Goal: Information Seeking & Learning: Learn about a topic

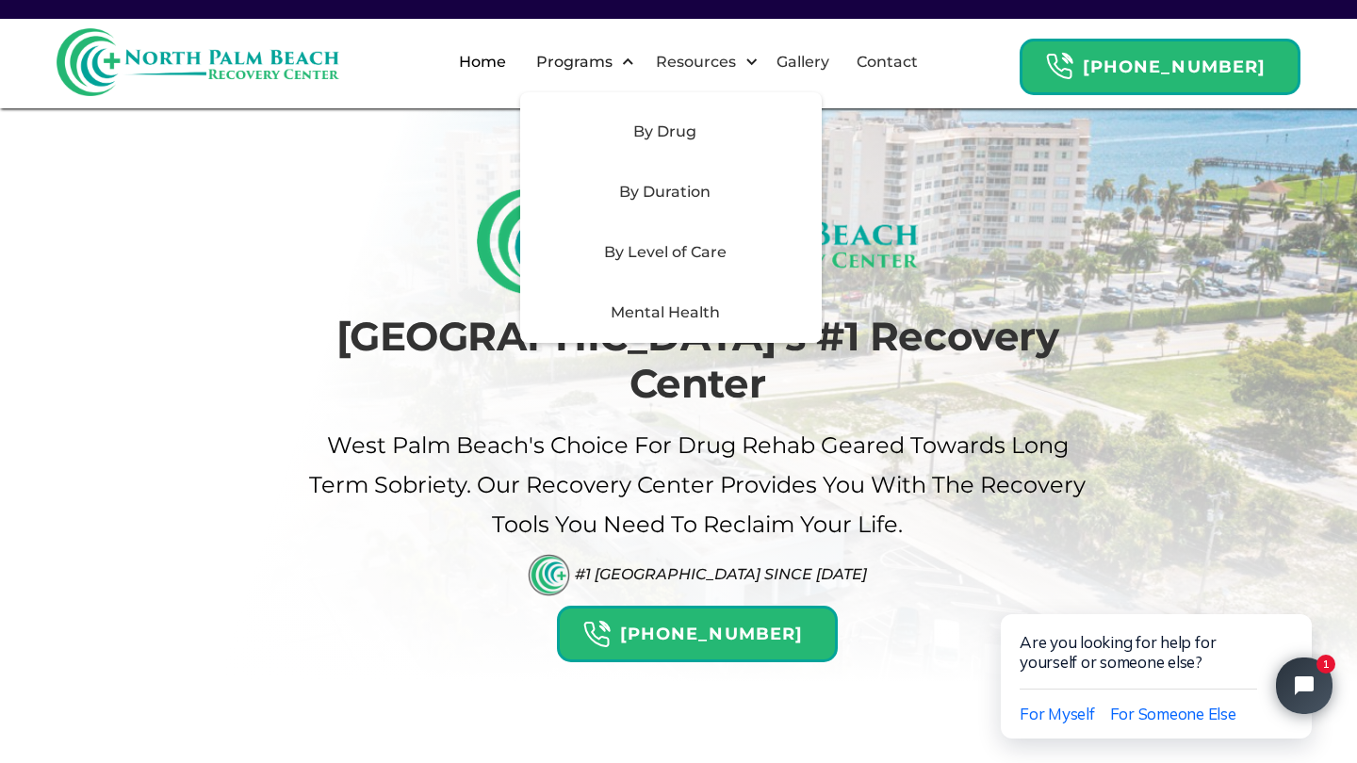
click at [720, 312] on div "Mental Health" at bounding box center [666, 313] width 268 height 23
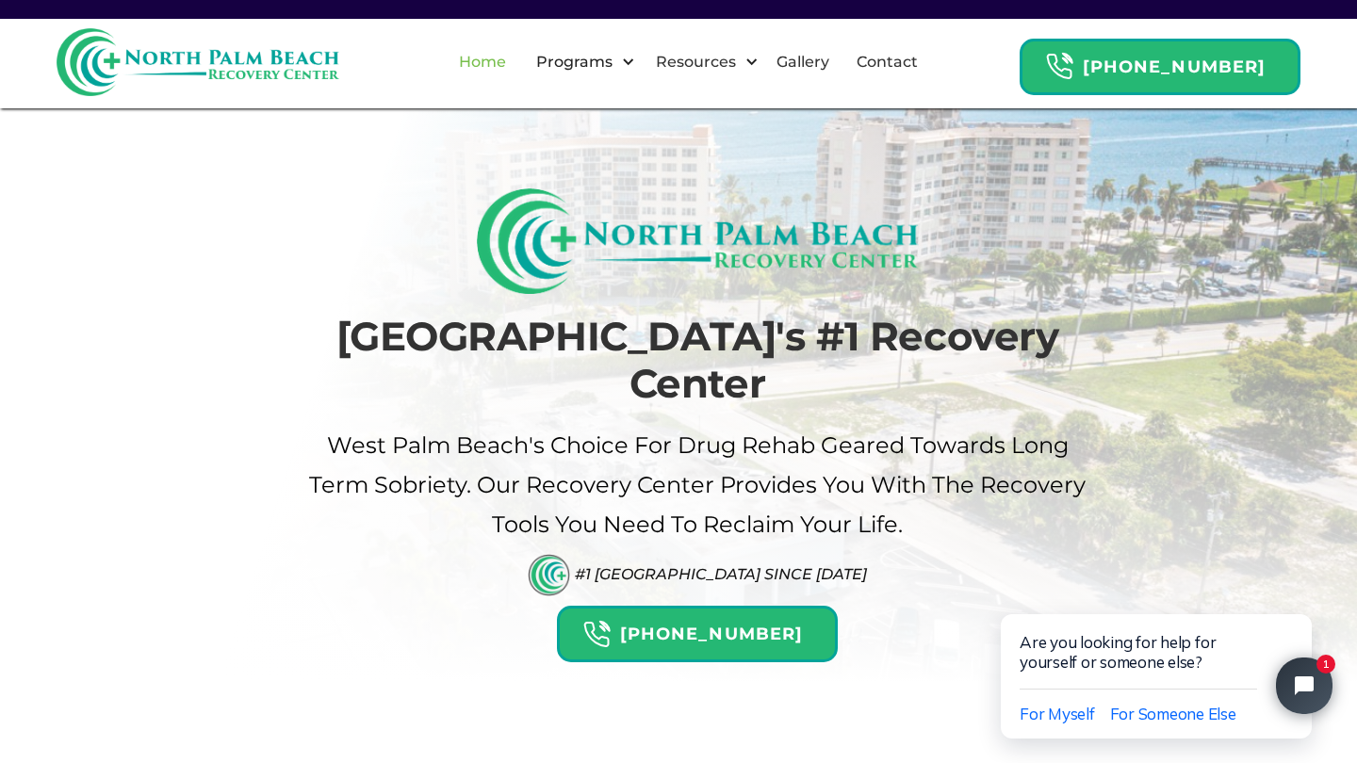
click at [517, 51] on link "Home" at bounding box center [483, 62] width 70 height 60
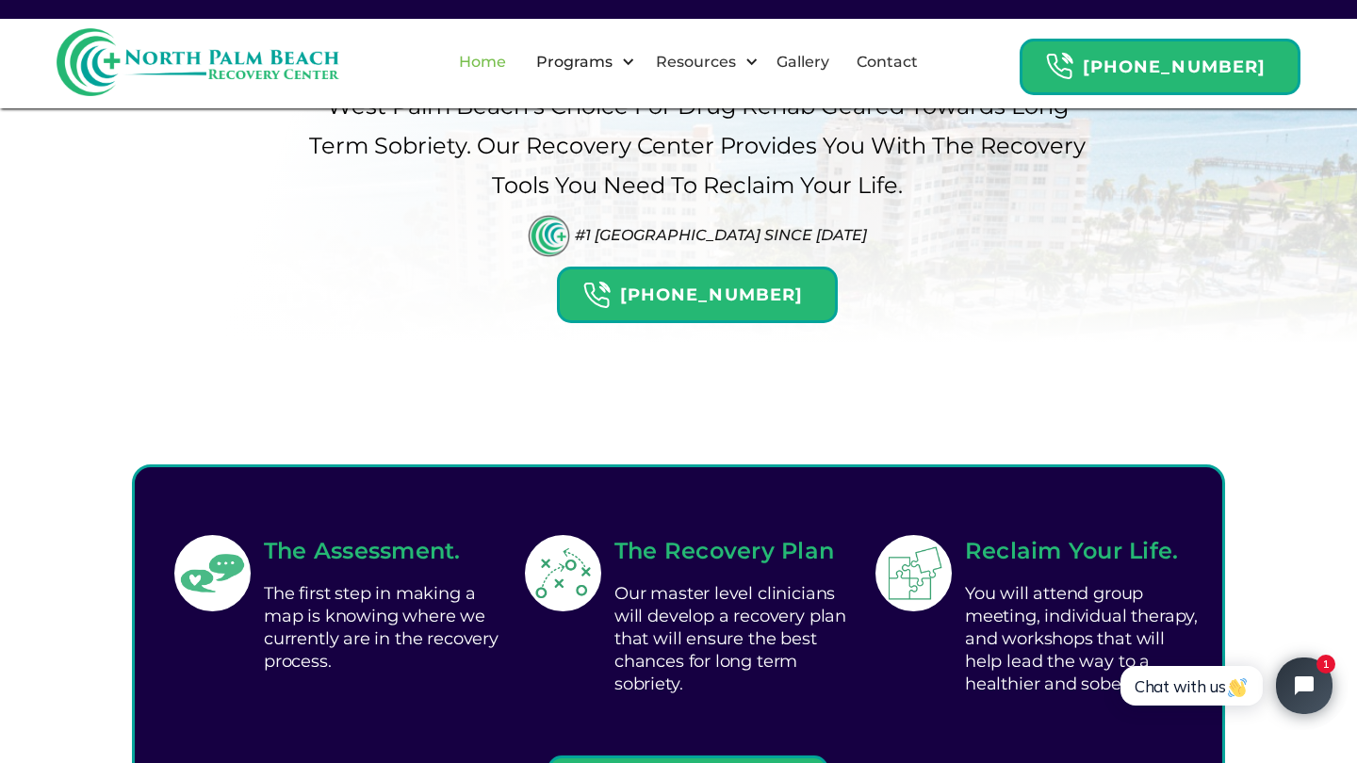
scroll to position [339, 0]
click at [685, 578] on div "Our master level clinicians will develop a recovery plan that will ensure the b…" at bounding box center [733, 639] width 238 height 123
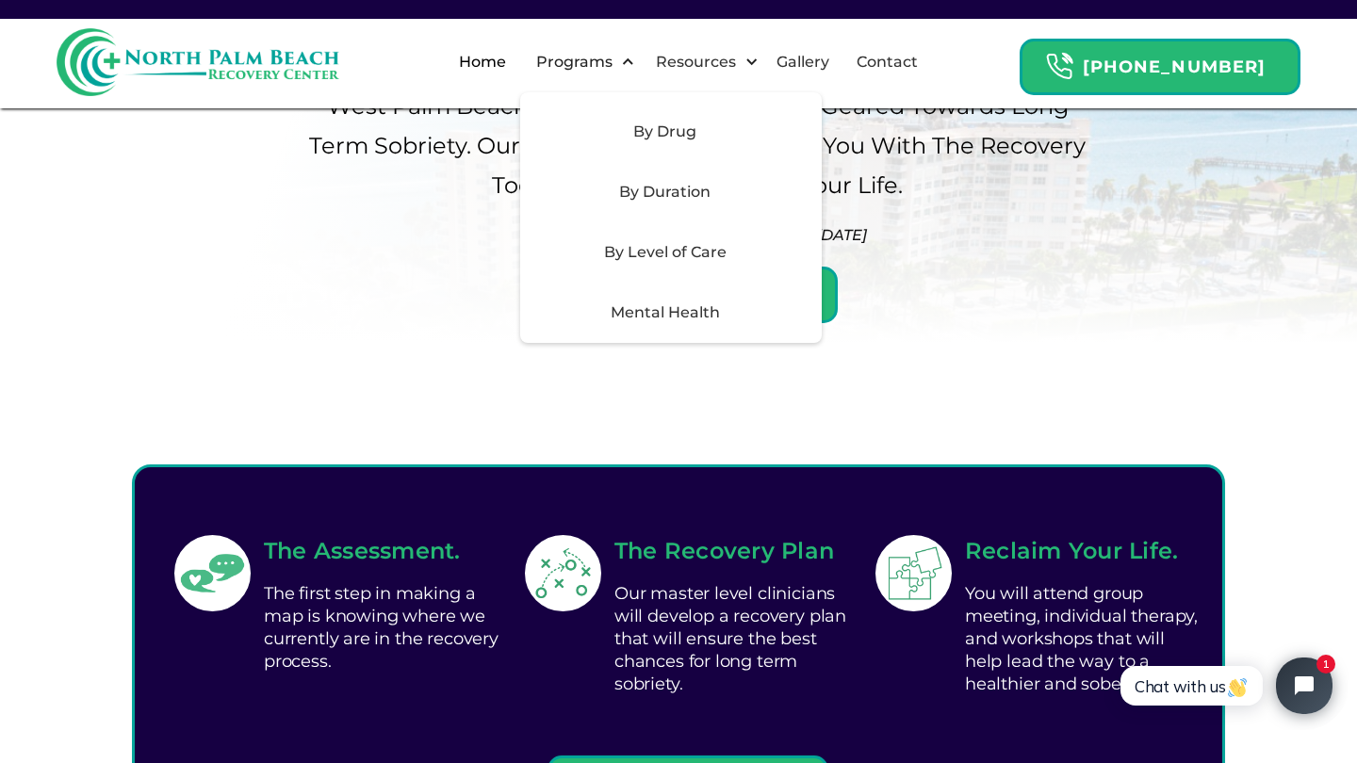
click at [695, 308] on div "Mental Health" at bounding box center [666, 313] width 268 height 23
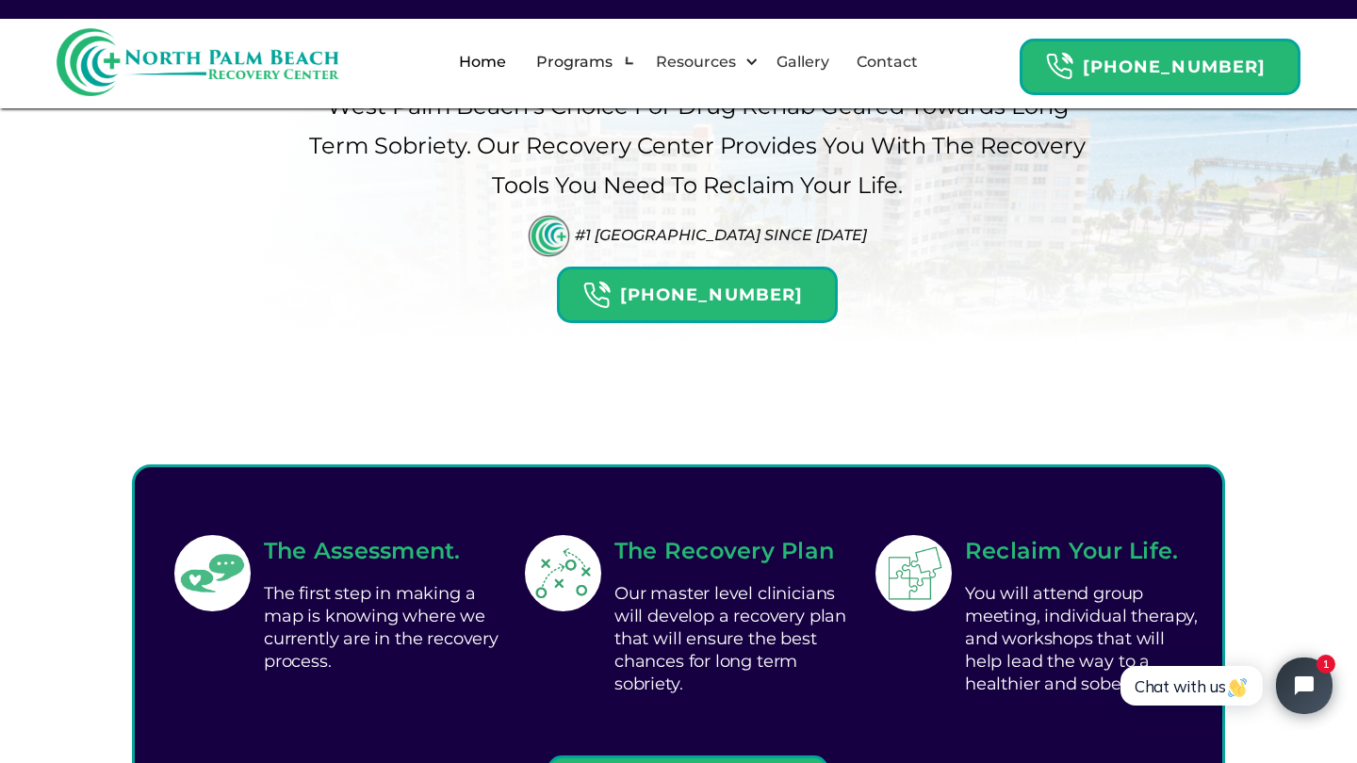
click at [958, 276] on div "Palm Beach's #1 Recovery Center West palm beach's Choice For drug Rehab Geared …" at bounding box center [679, 86] width 820 height 474
click at [517, 59] on link "Home" at bounding box center [483, 62] width 70 height 60
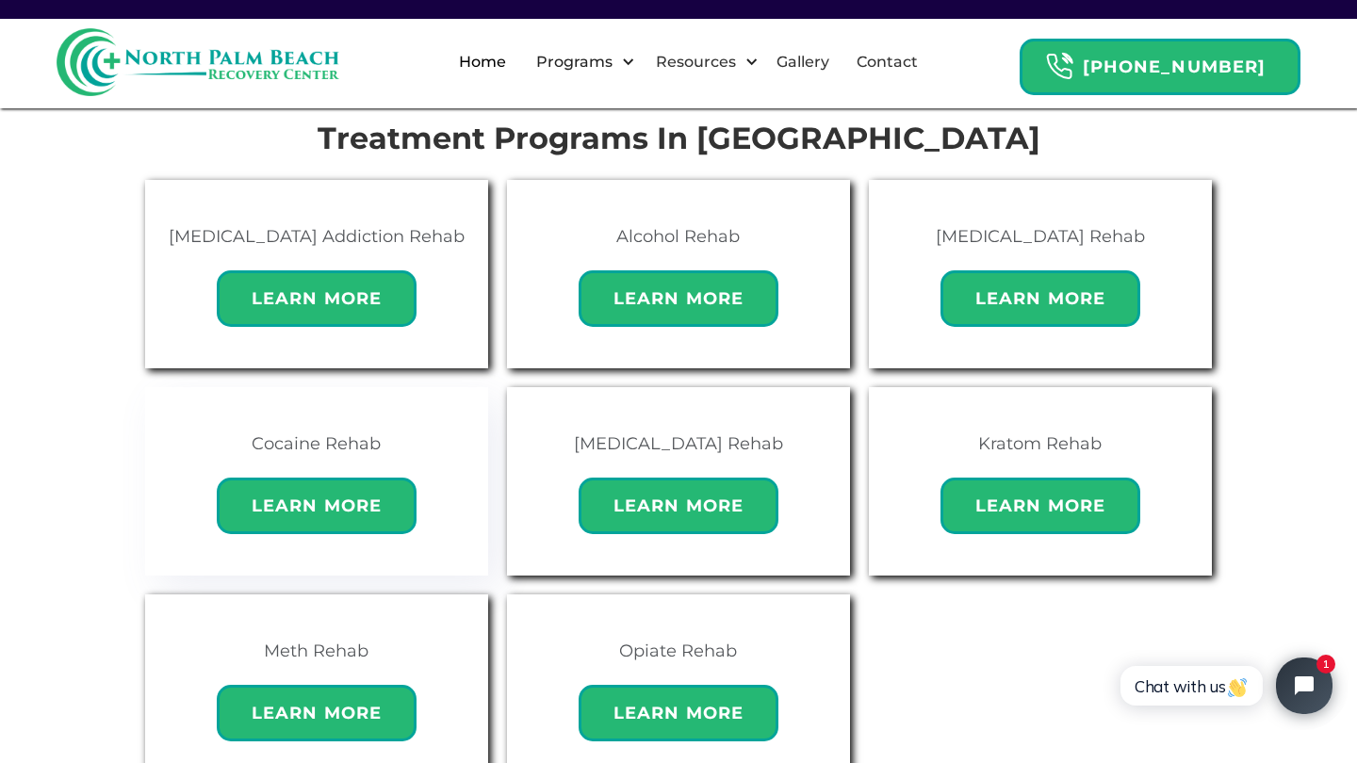
scroll to position [1242, 0]
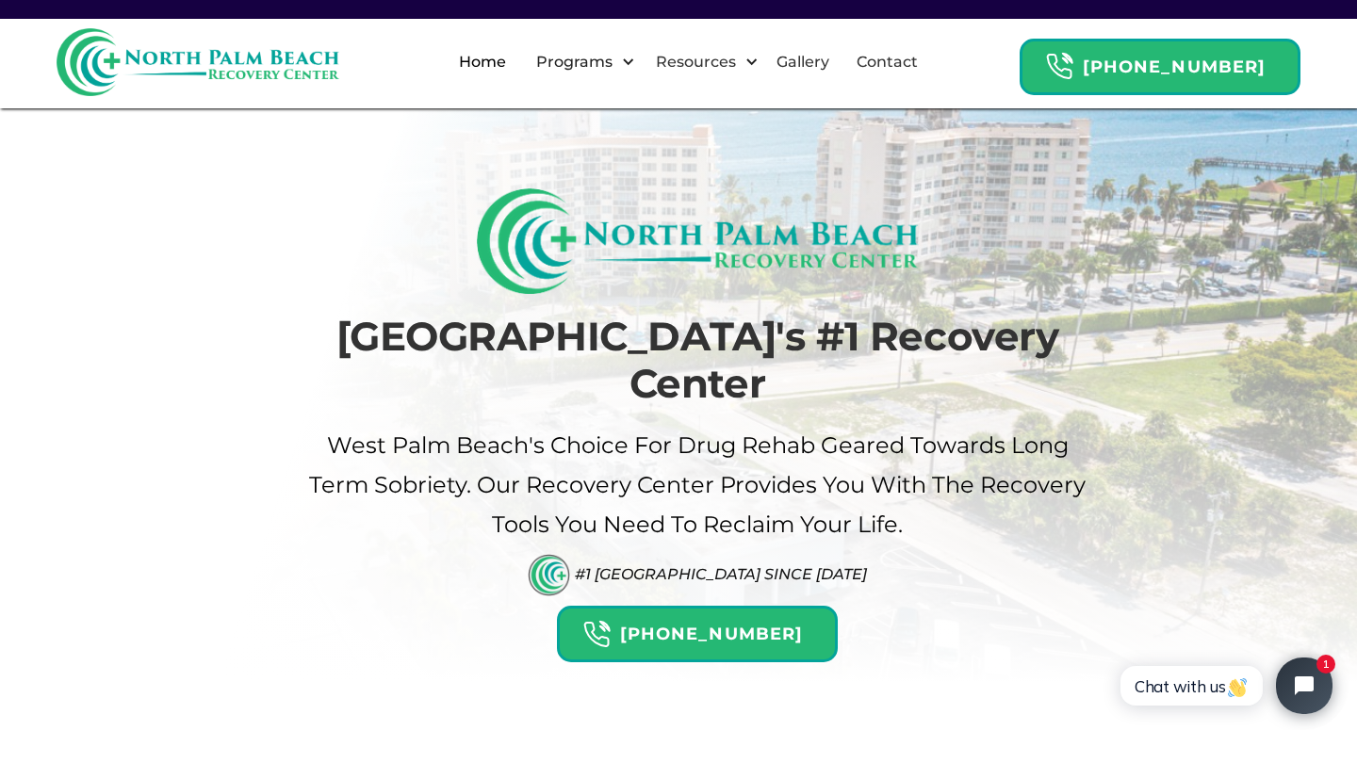
scroll to position [34, 0]
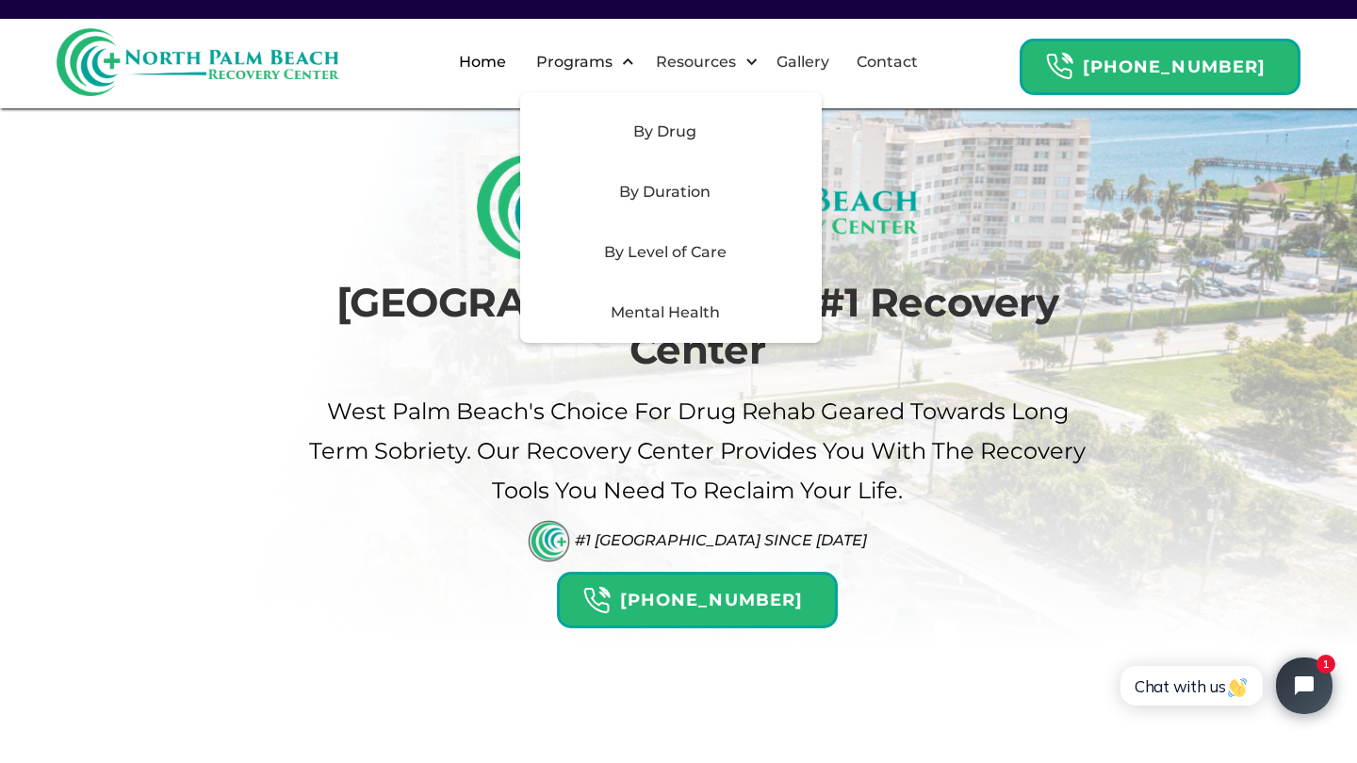
click at [686, 296] on div "Mental Health" at bounding box center [671, 313] width 302 height 60
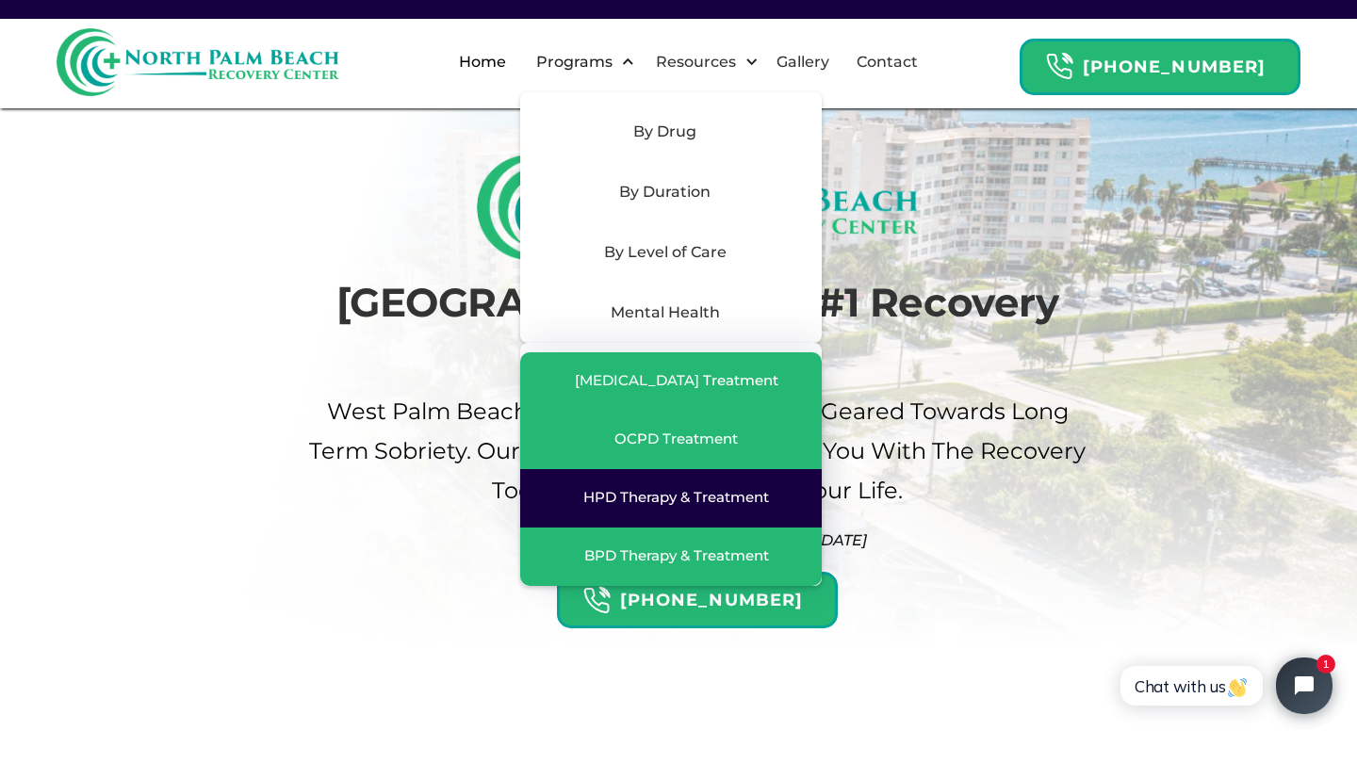
click at [693, 505] on div "HPD Therapy & Treatment" at bounding box center [676, 497] width 186 height 19
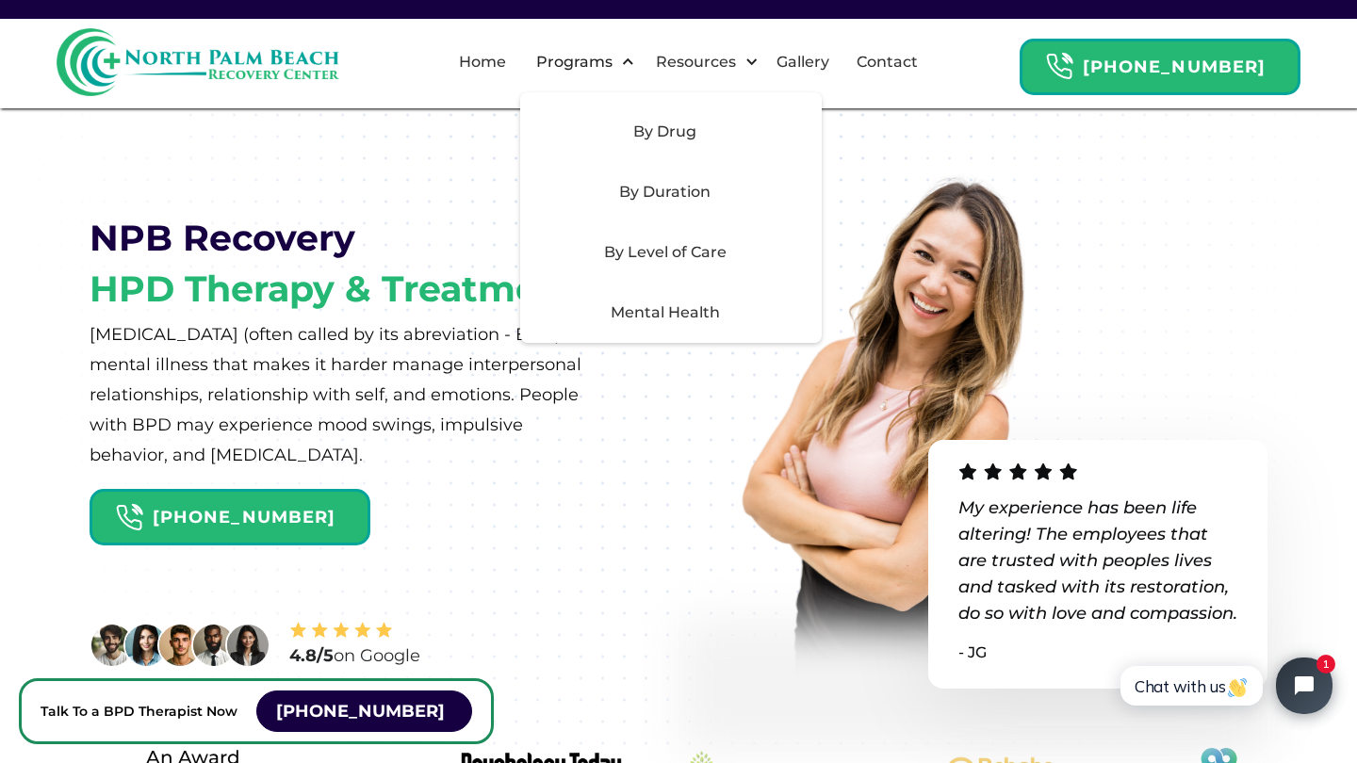
click at [646, 315] on div "Mental Health" at bounding box center [666, 313] width 268 height 23
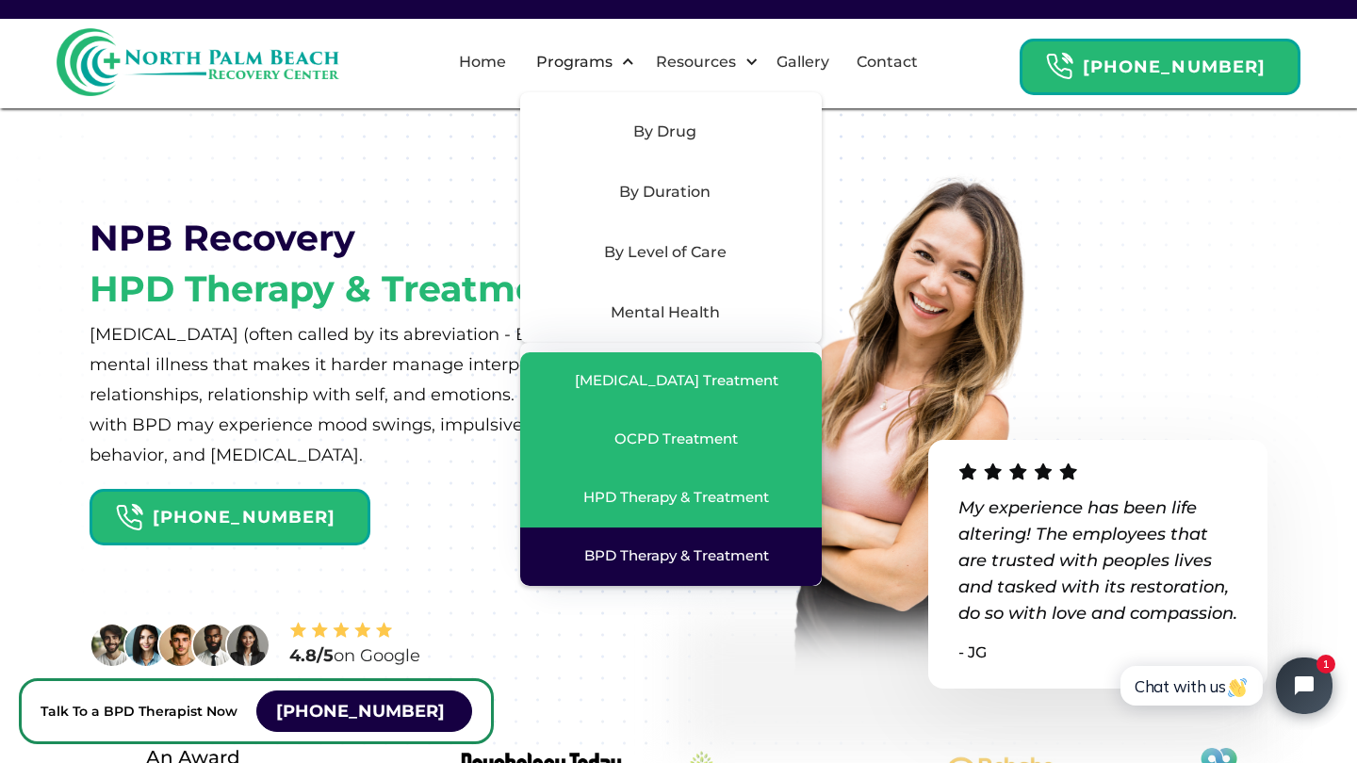
drag, startPoint x: 686, startPoint y: 507, endPoint x: 693, endPoint y: 548, distance: 41.1
